Goal: Transaction & Acquisition: Purchase product/service

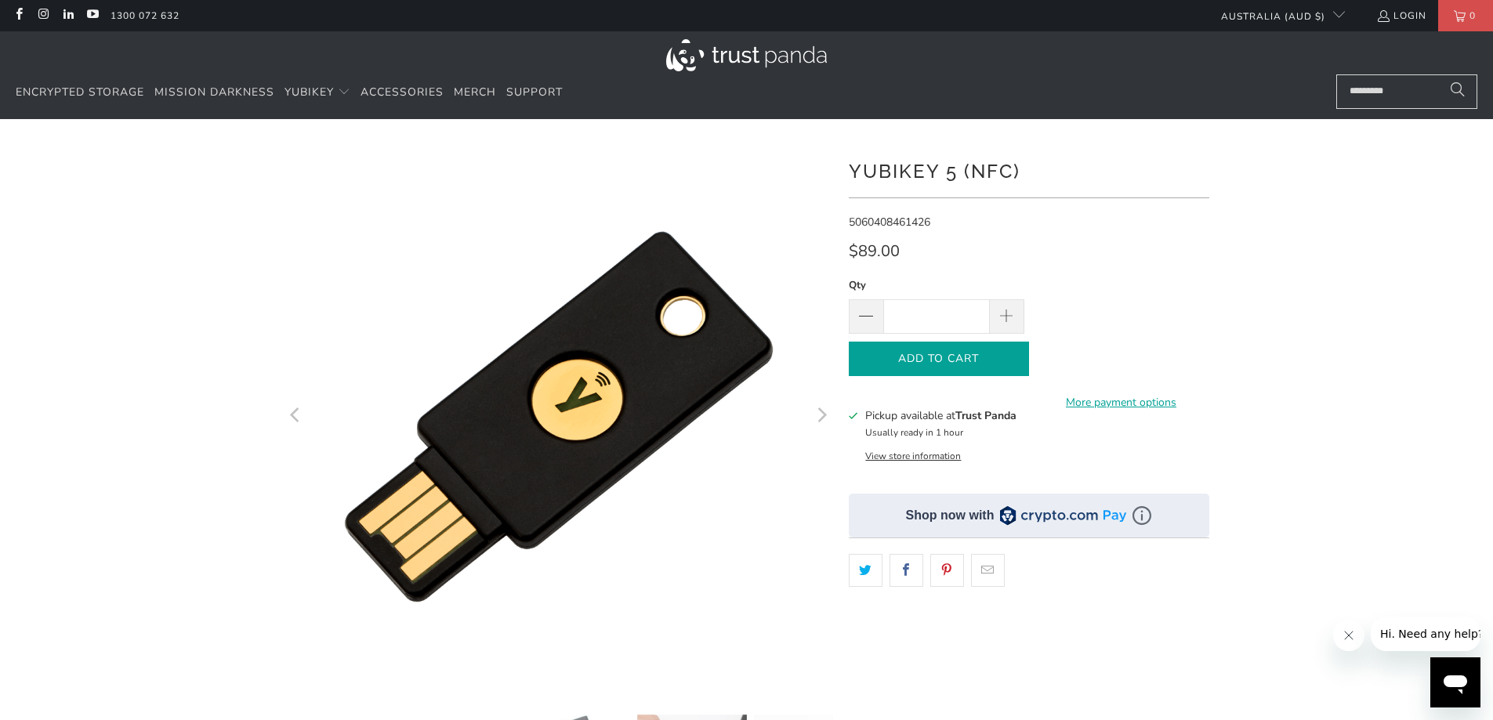
click at [1012, 356] on button "Add to Cart" at bounding box center [939, 359] width 180 height 35
click at [1154, 396] on link "More payment options" at bounding box center [1121, 402] width 176 height 17
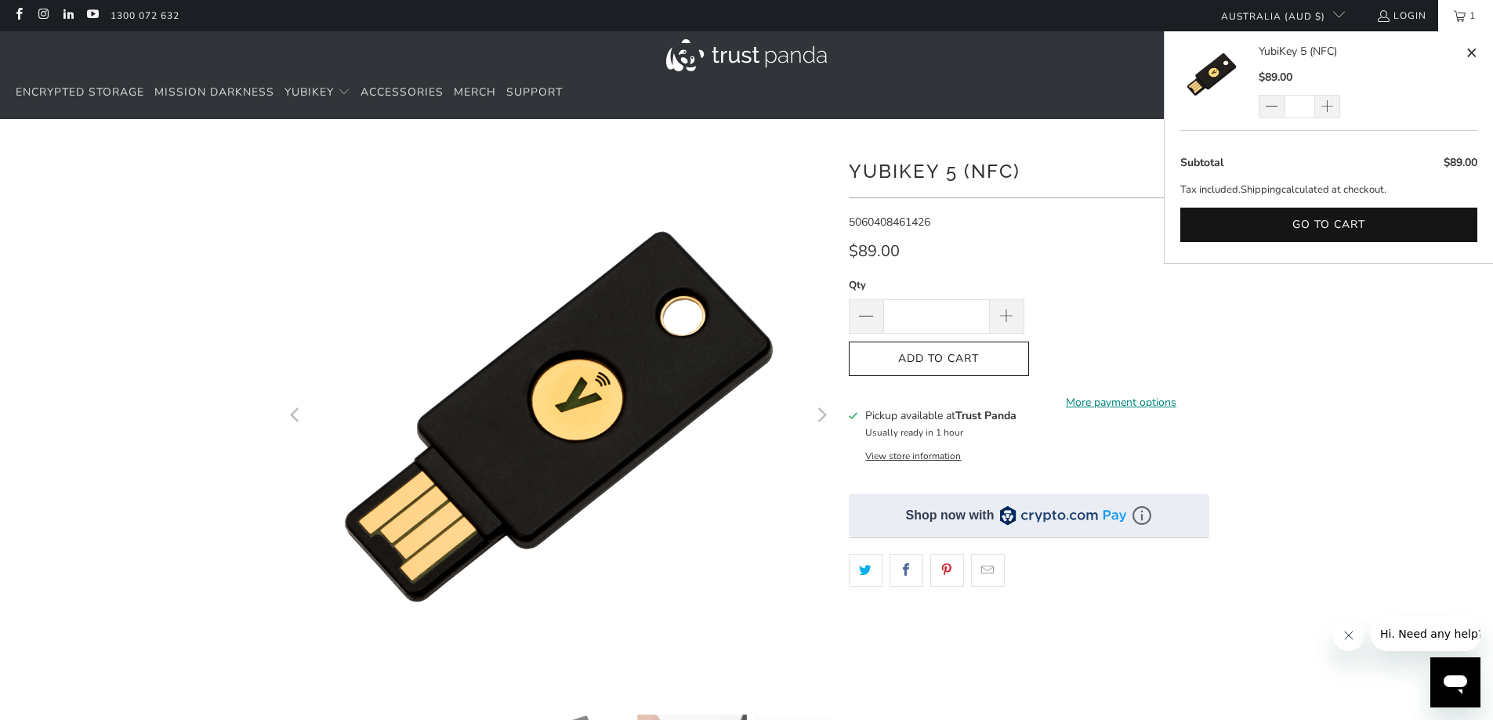
click at [1131, 394] on link "More payment options" at bounding box center [1121, 402] width 176 height 17
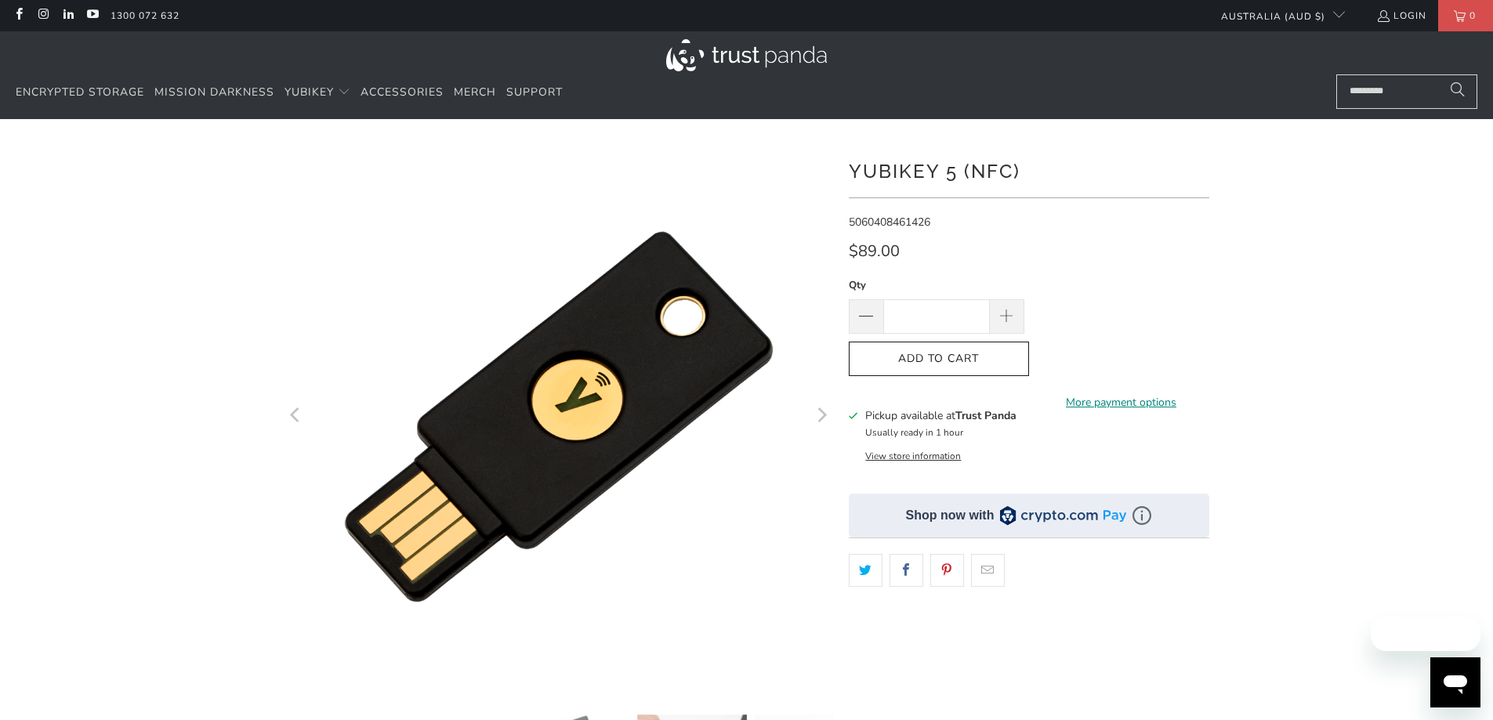
click at [1120, 397] on link "More payment options" at bounding box center [1121, 402] width 176 height 17
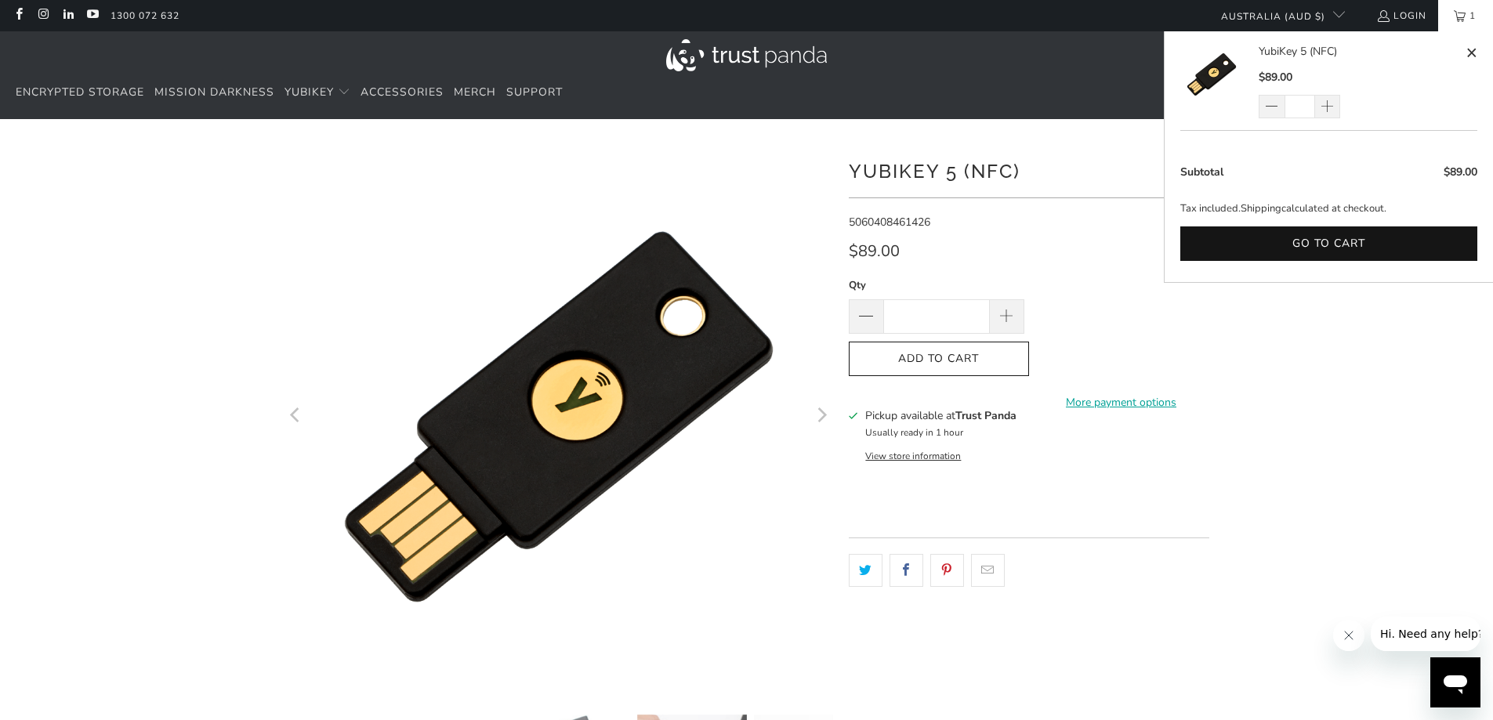
click at [1467, 25] on span "1" at bounding box center [1472, 15] width 14 height 31
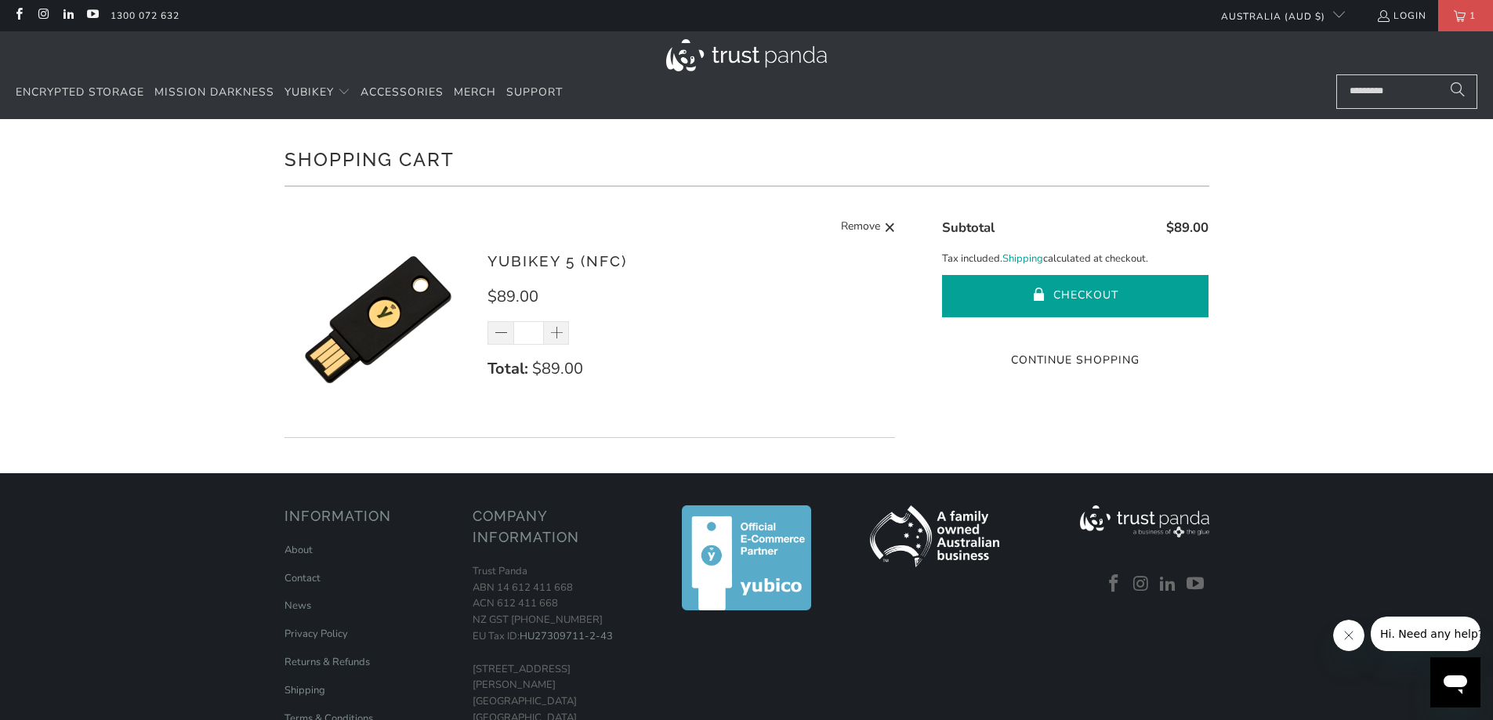
click at [1142, 299] on button "Checkout" at bounding box center [1075, 296] width 266 height 42
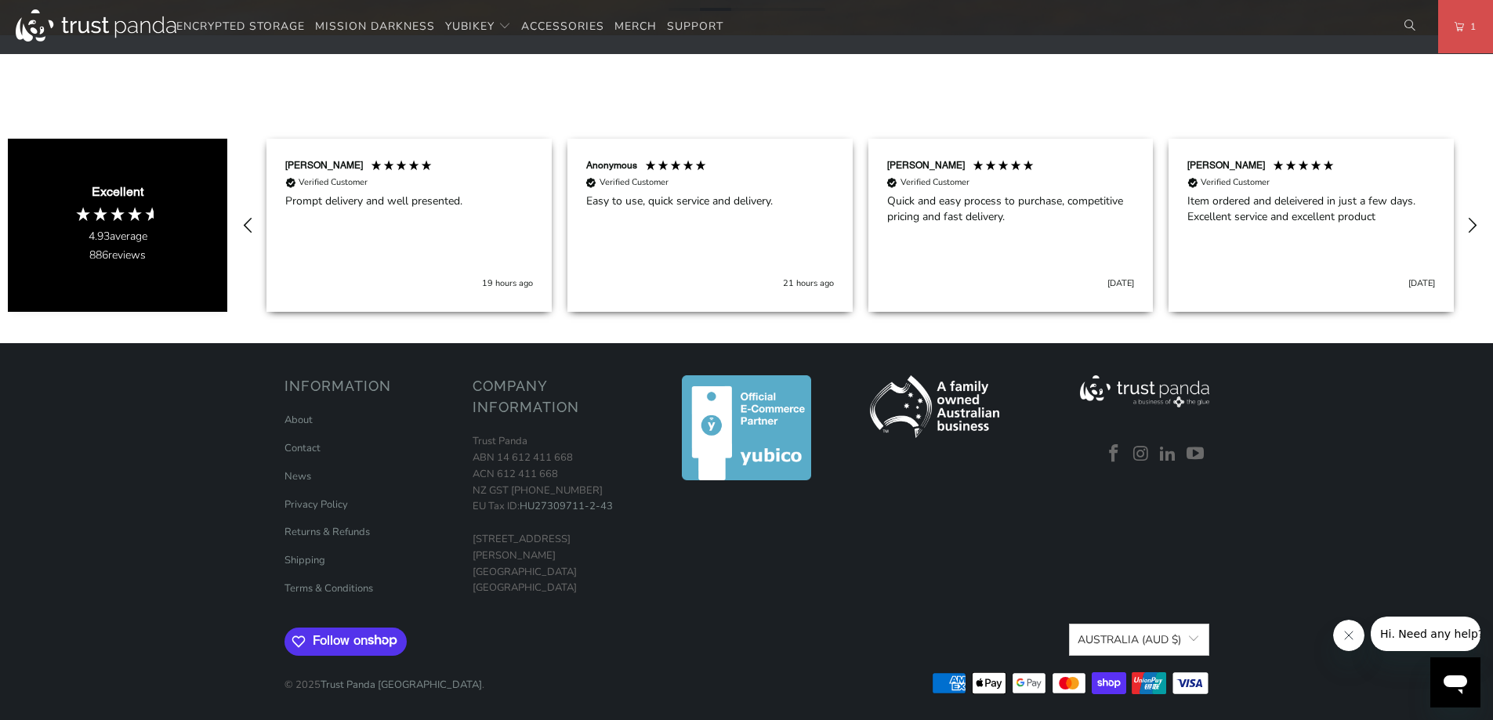
scroll to position [991, 0]
click at [315, 563] on link "Shipping" at bounding box center [304, 560] width 41 height 14
